Goal: Navigation & Orientation: Find specific page/section

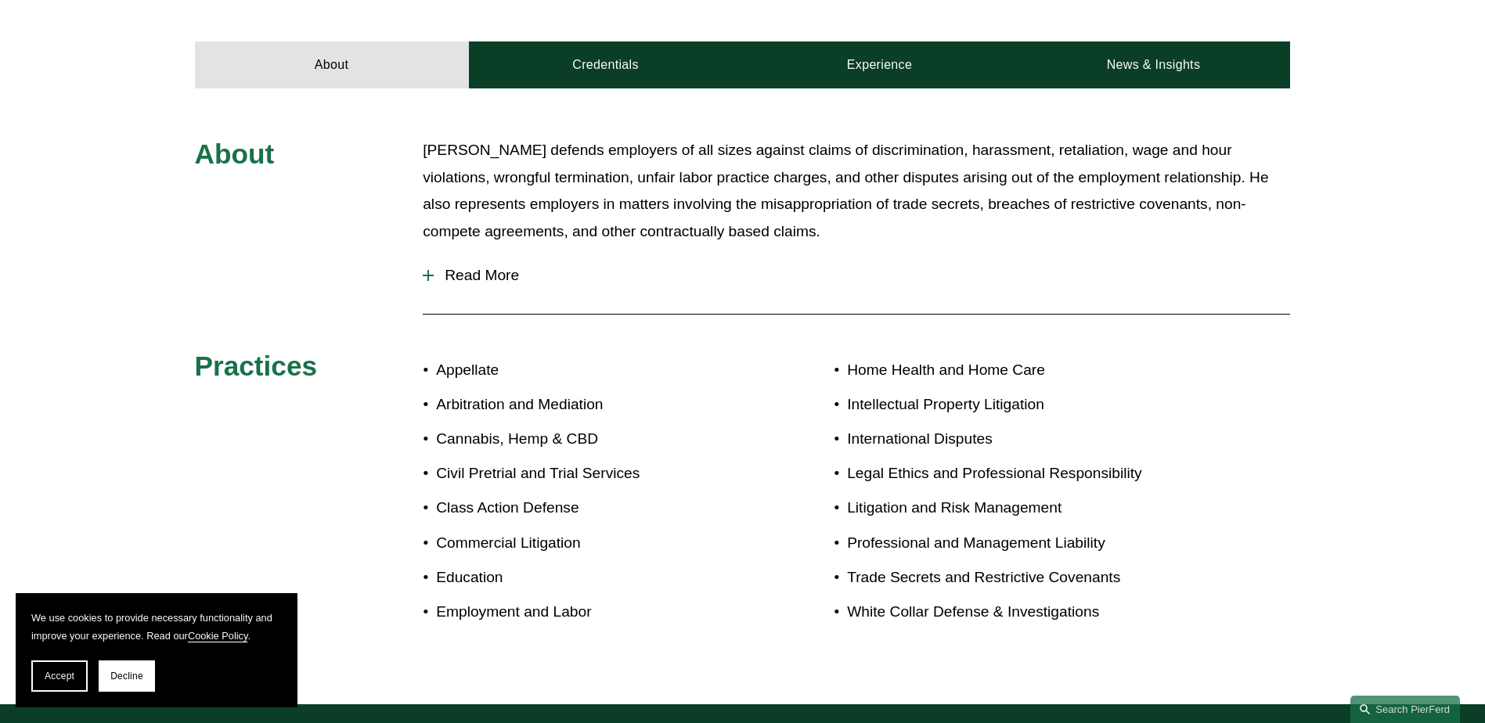
scroll to position [626, 0]
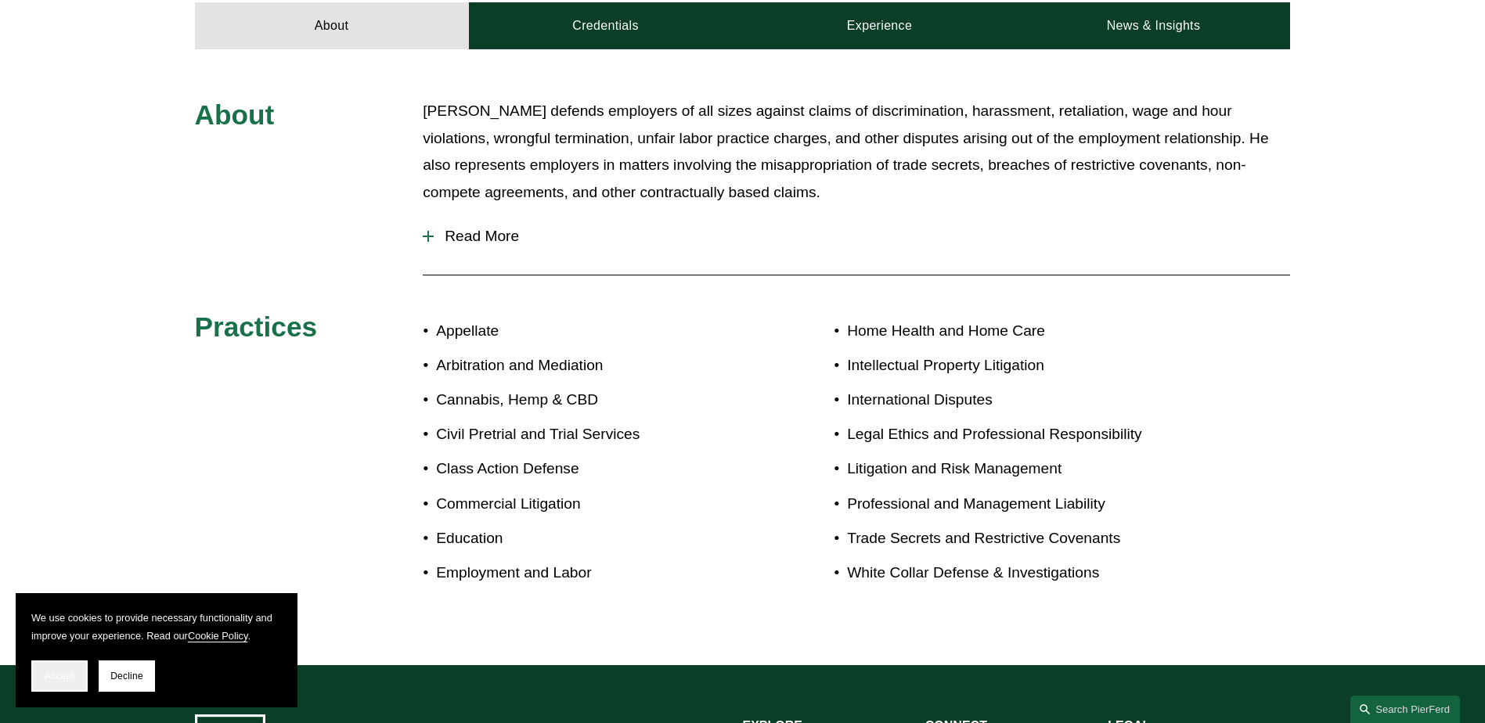
click at [56, 673] on span "Accept" at bounding box center [60, 676] width 30 height 11
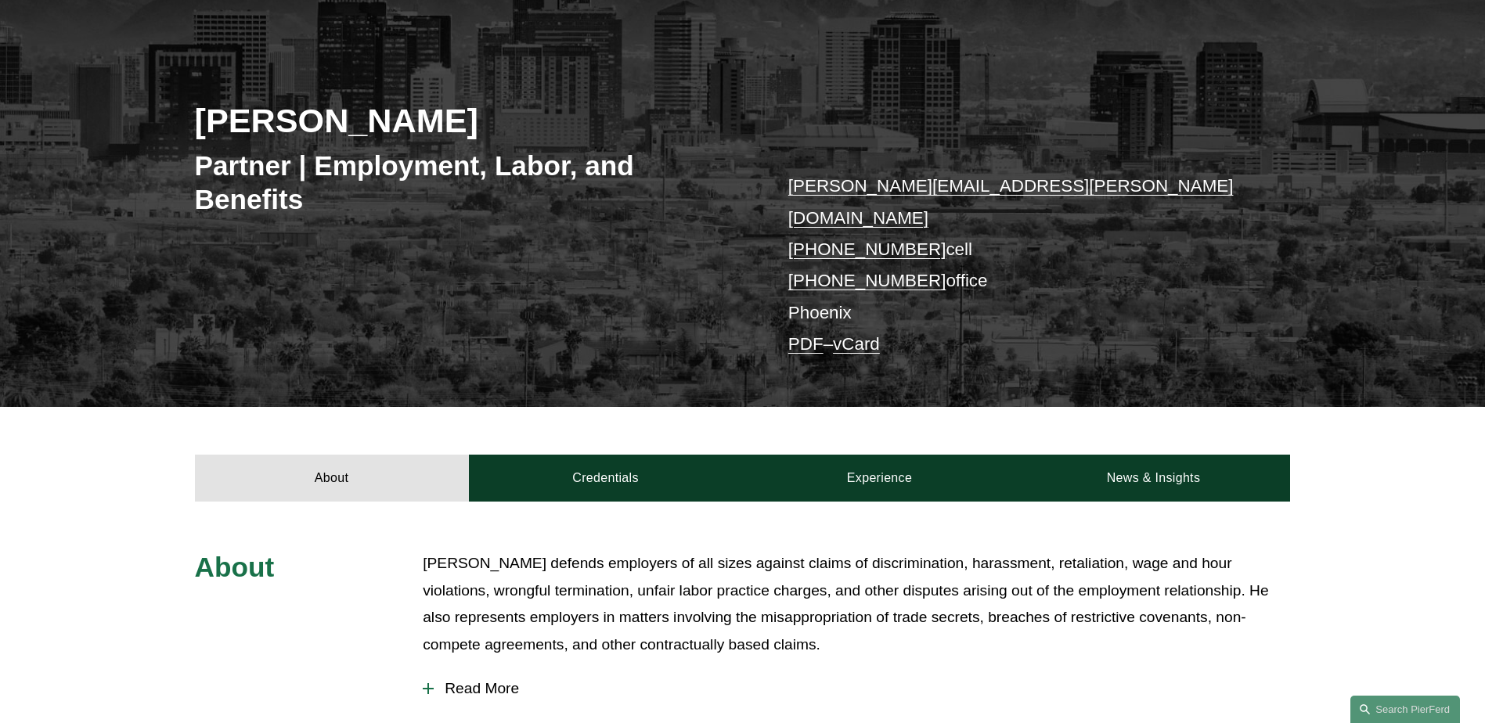
scroll to position [0, 0]
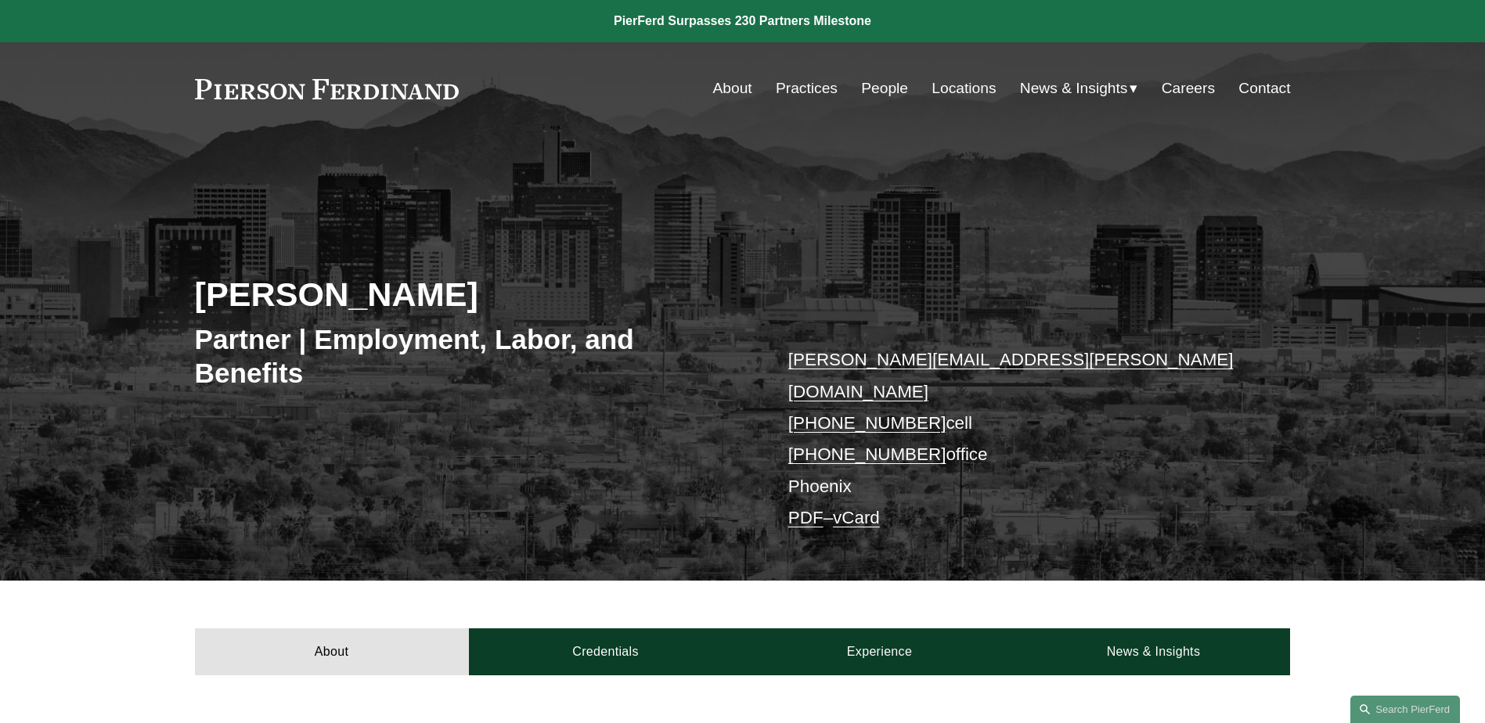
click at [269, 97] on link at bounding box center [327, 89] width 265 height 20
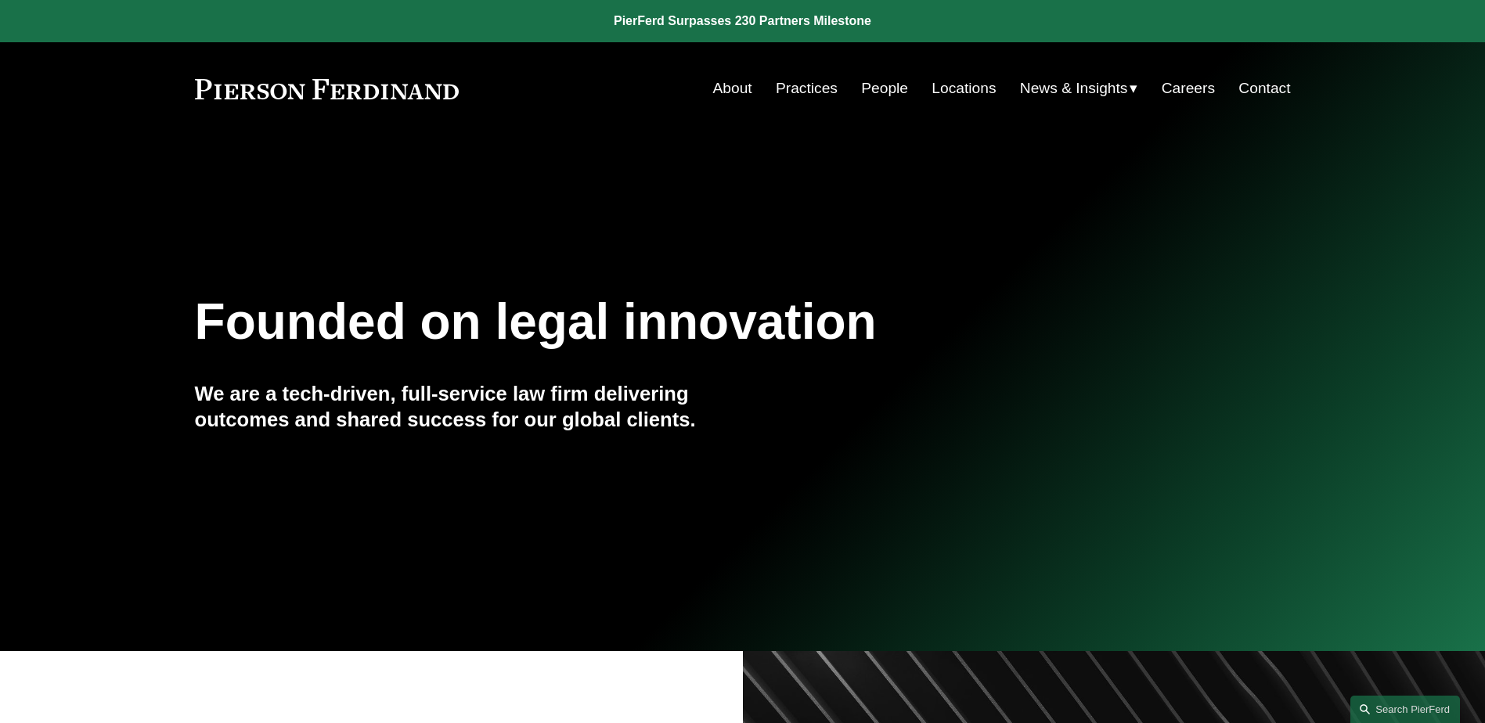
click at [886, 89] on link "People" at bounding box center [884, 89] width 47 height 30
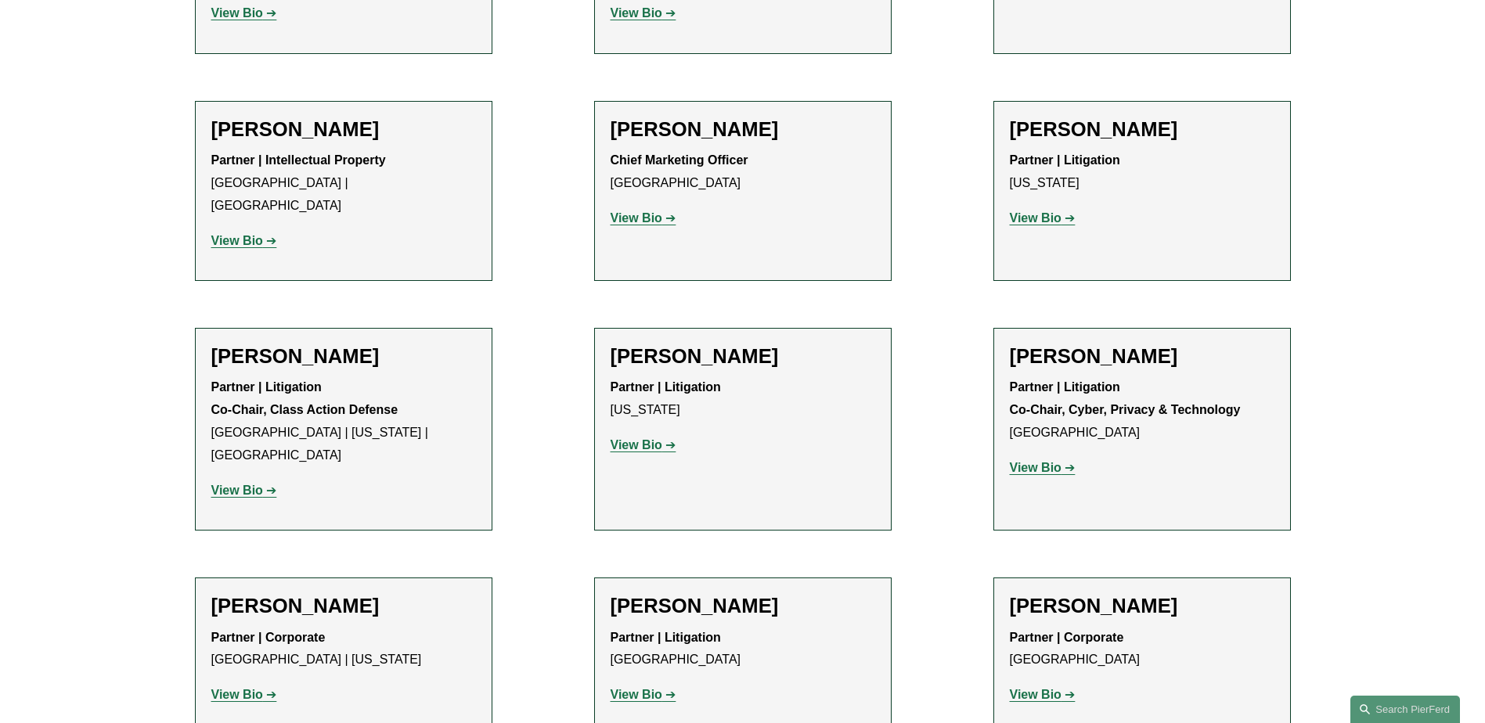
scroll to position [13232, 0]
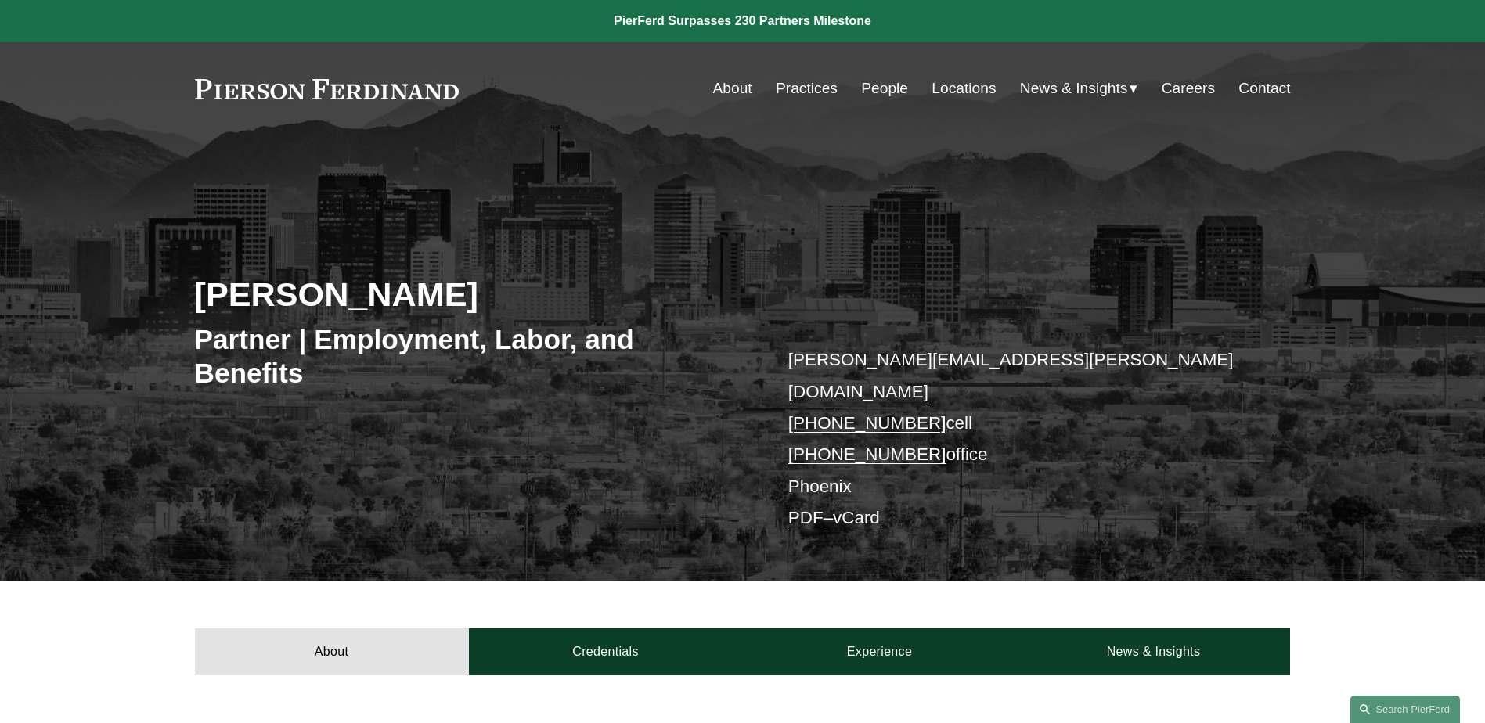
click at [965, 87] on link "Locations" at bounding box center [964, 89] width 64 height 30
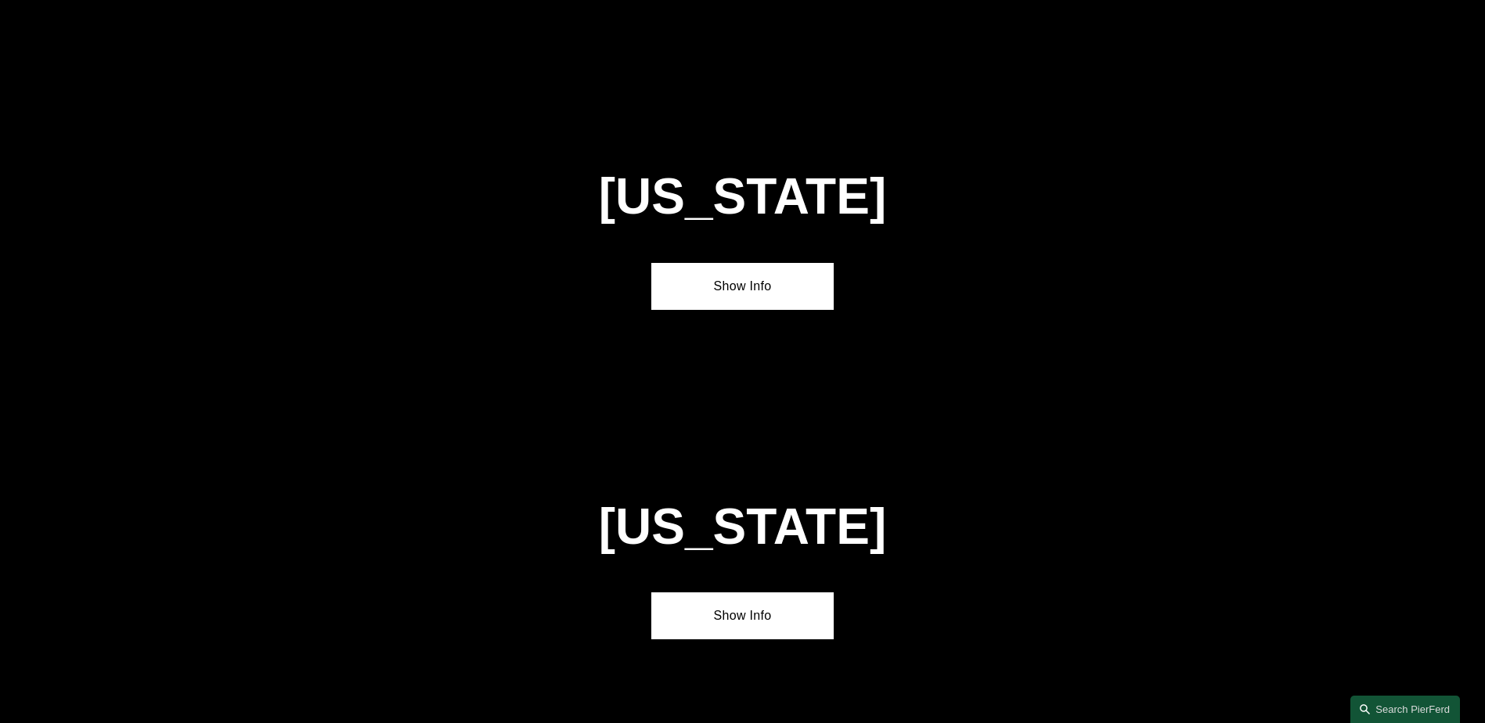
scroll to position [4071, 0]
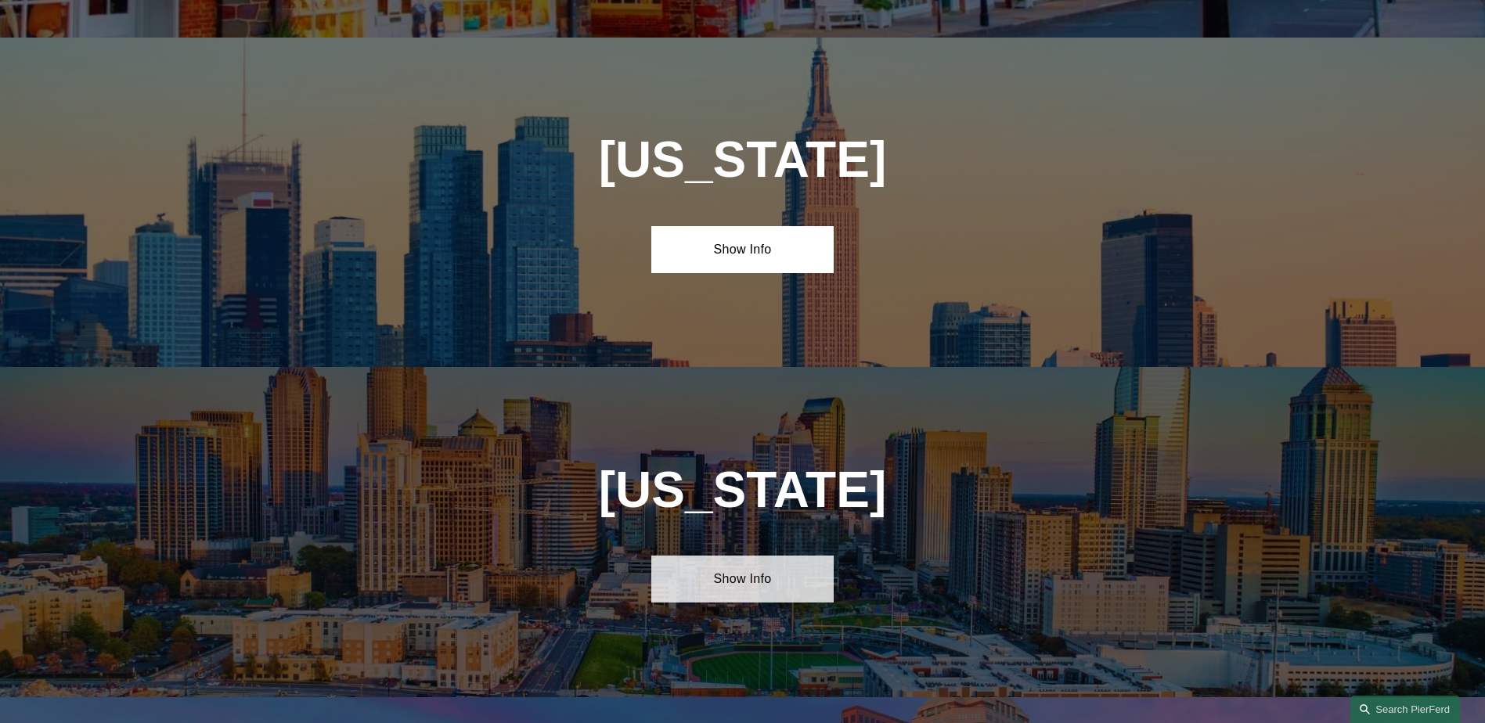
click at [752, 556] on link "Show Info" at bounding box center [742, 579] width 182 height 47
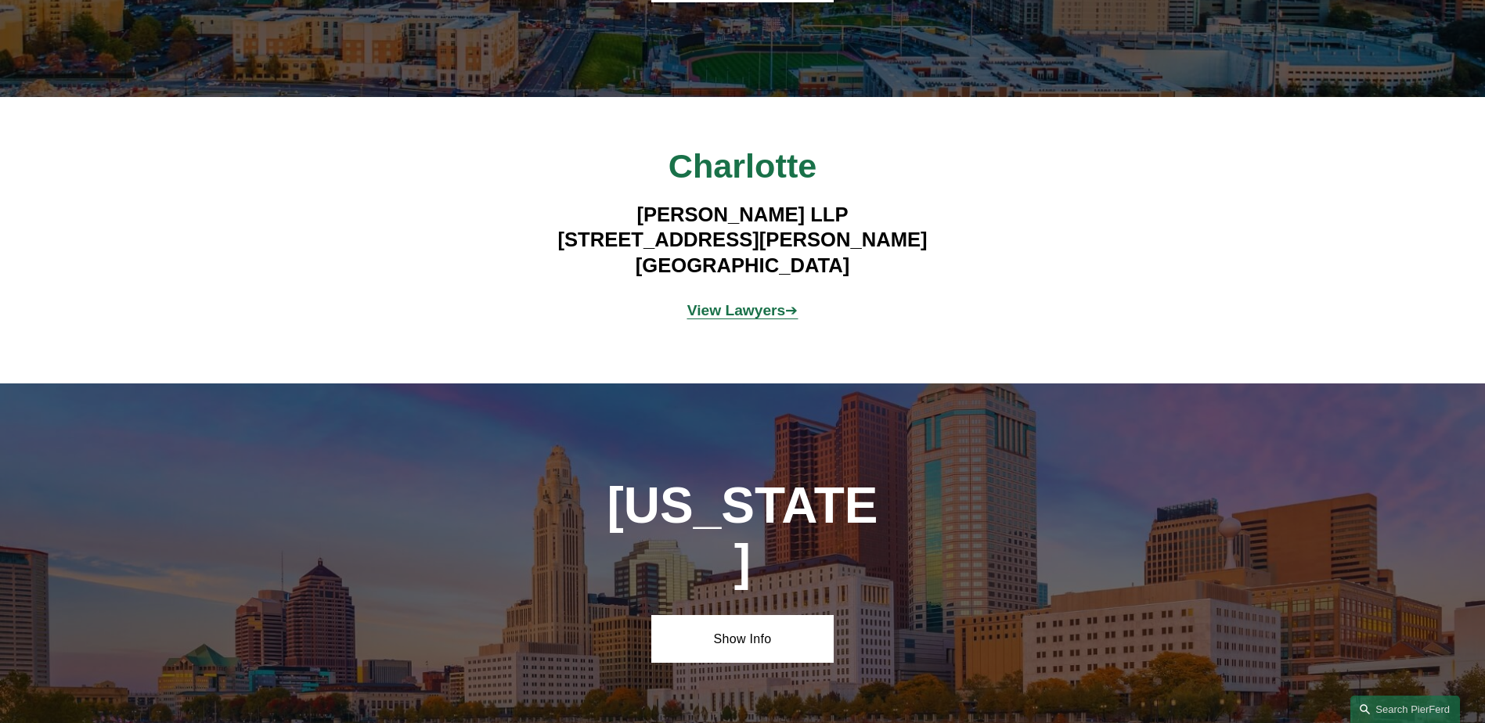
scroll to position [4698, 0]
